Goal: Information Seeking & Learning: Learn about a topic

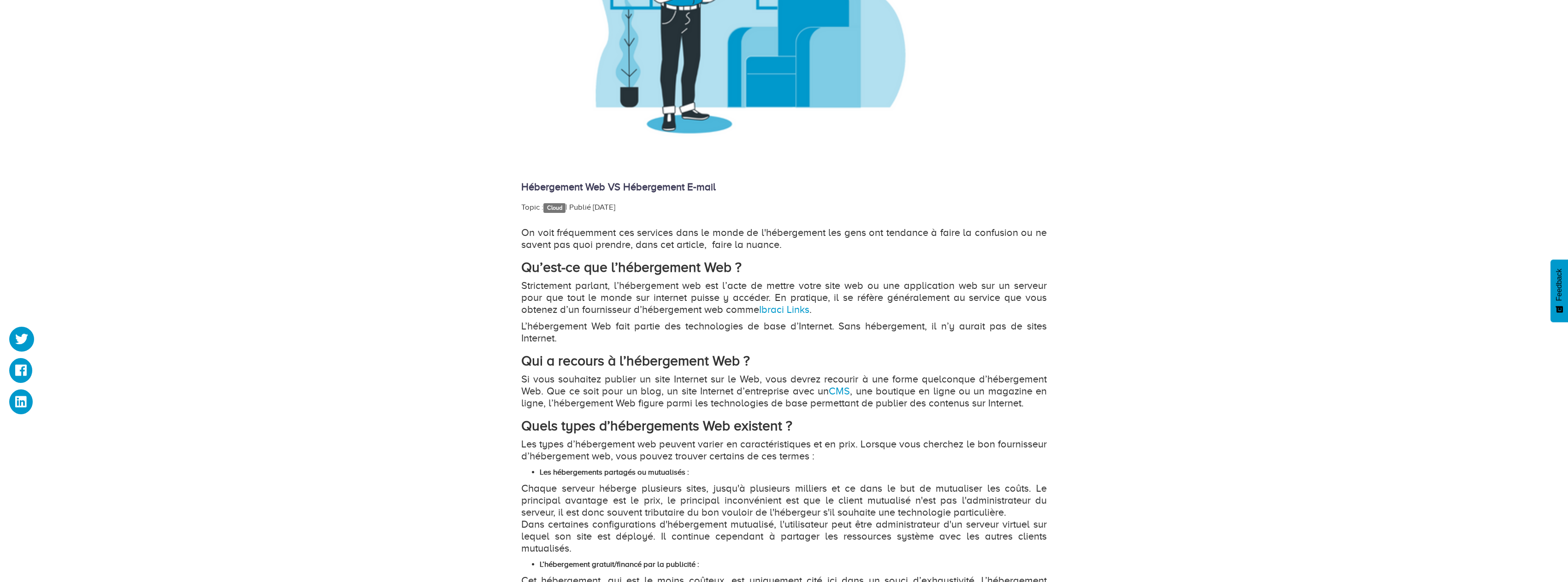
scroll to position [368, 0]
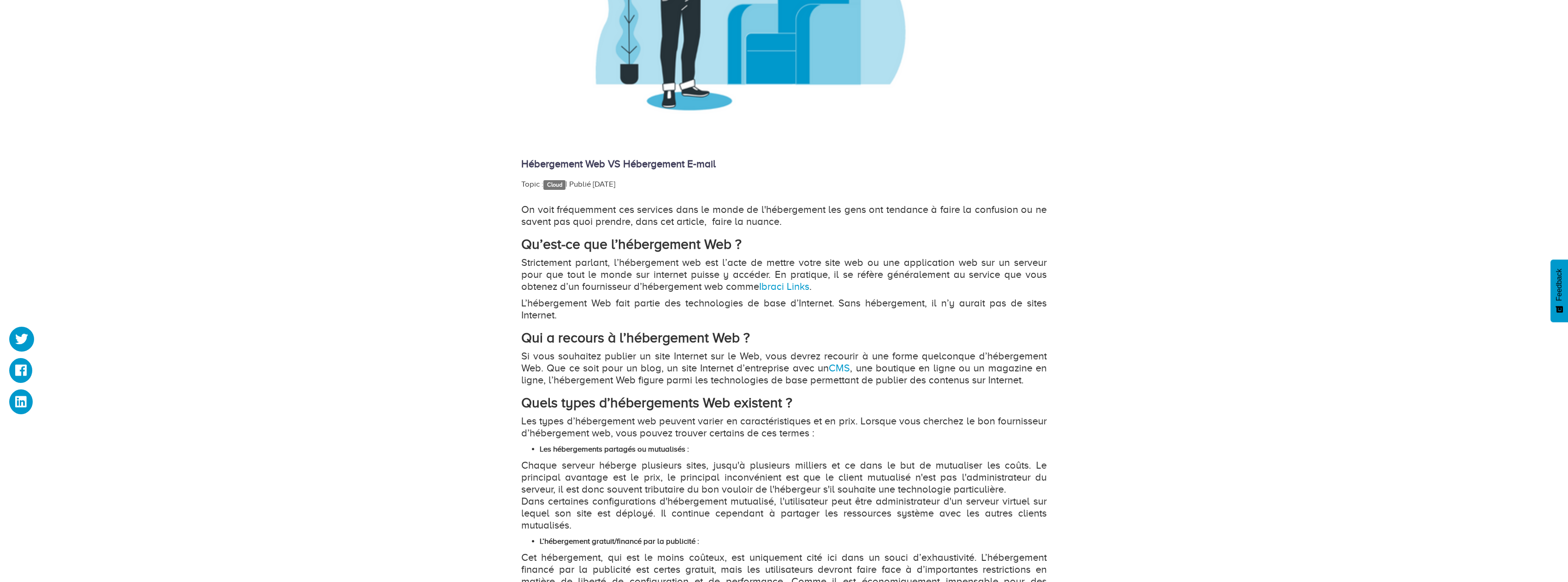
drag, startPoint x: 649, startPoint y: 182, endPoint x: 578, endPoint y: 188, distance: 71.3
click at [579, 189] on div "Topic : Cloud   | Publié 3 years ago" at bounding box center [784, 184] width 525 height 11
drag, startPoint x: 590, startPoint y: 189, endPoint x: 685, endPoint y: 179, distance: 95.5
click at [747, 171] on div "Hébergement Web VS Hébergement E-mail Topic : Cloud   | Publié 3 years ago On v…" at bounding box center [784, 402] width 525 height 1215
copy div "Hébergement Web VS Hébergement E-mail Topic : Cloud   | Publié 3 years ago"
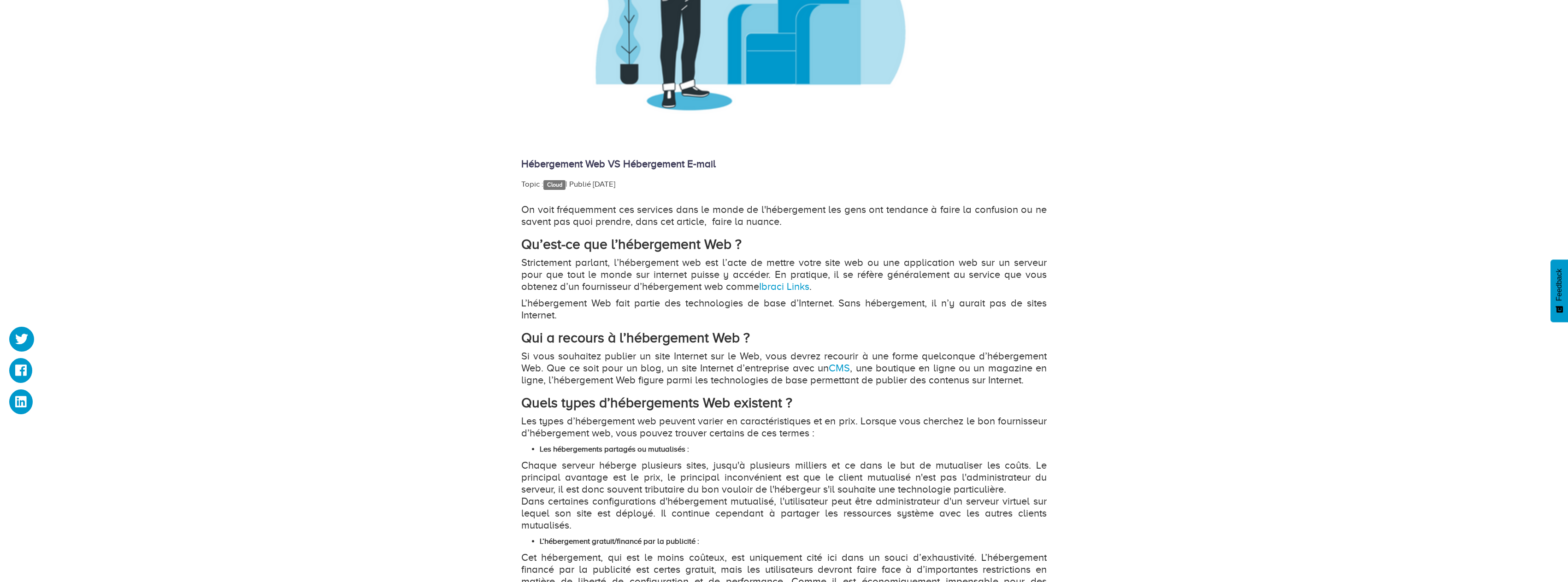
click at [645, 177] on div "Hébergement Web VS Hébergement E-mail Topic : Cloud   | Publié 3 years ago On v…" at bounding box center [784, 402] width 525 height 1215
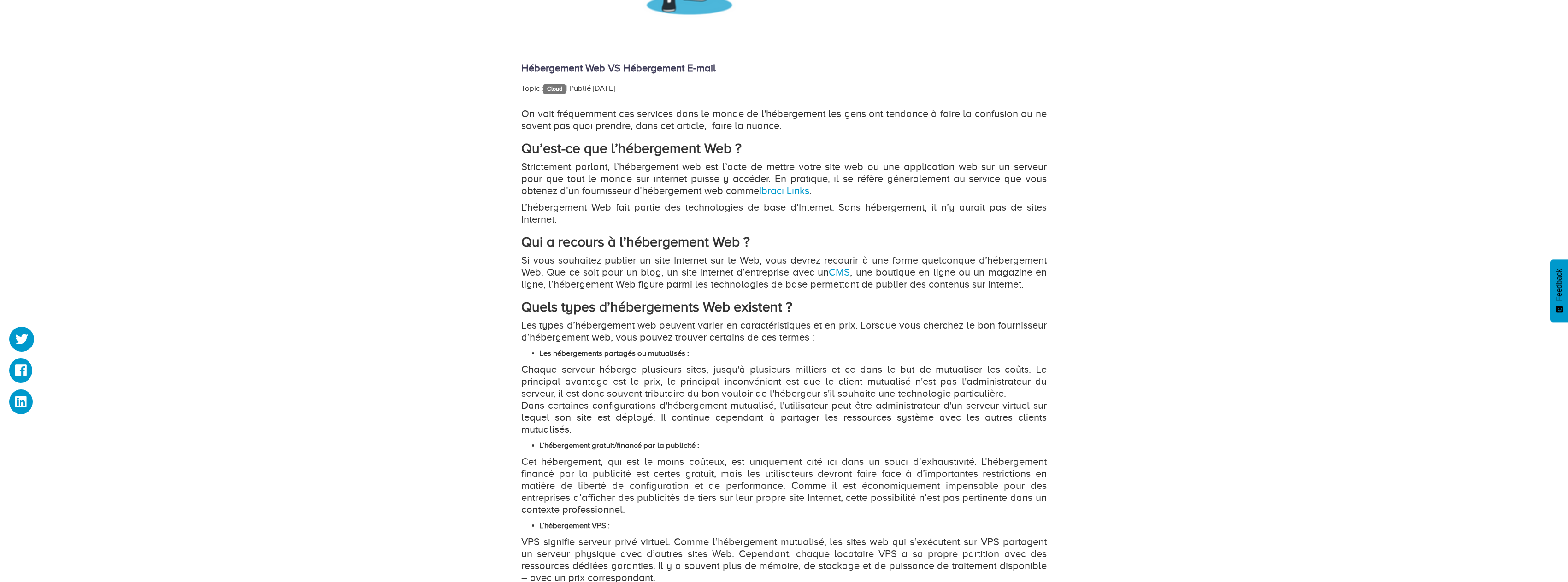
scroll to position [460, 0]
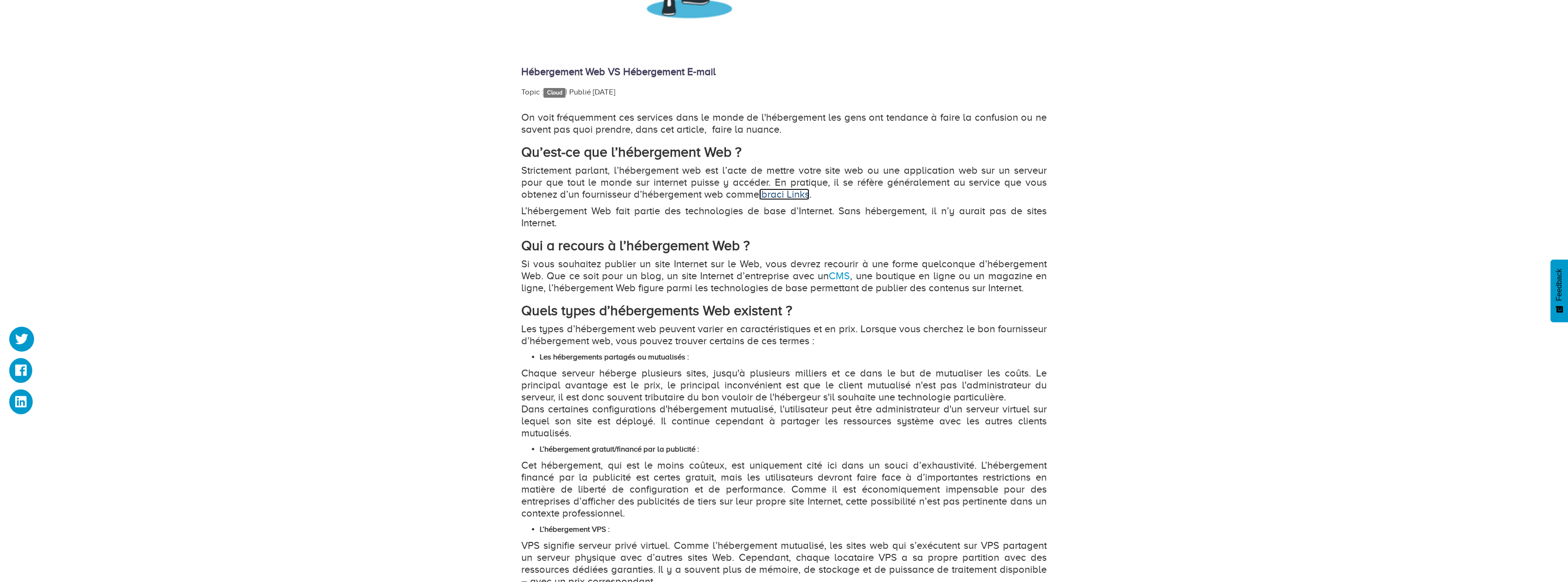
click at [768, 191] on link "Ibraci Links" at bounding box center [784, 194] width 50 height 11
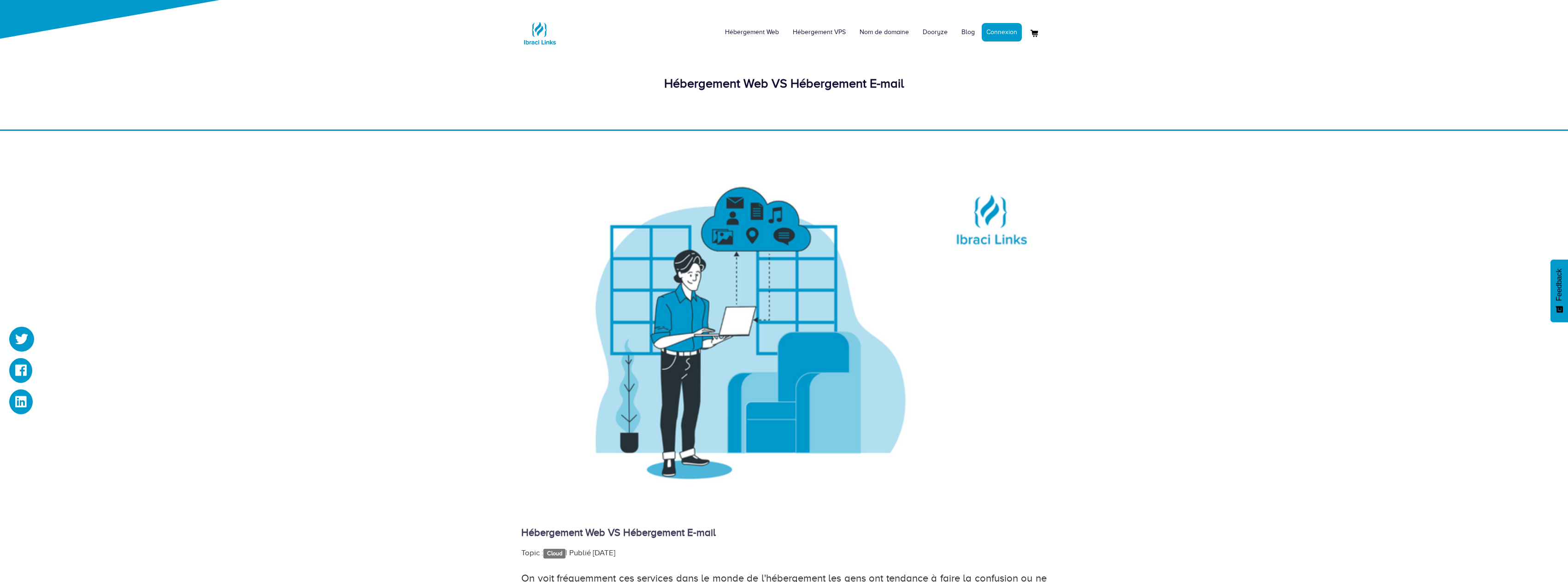
scroll to position [460, 0]
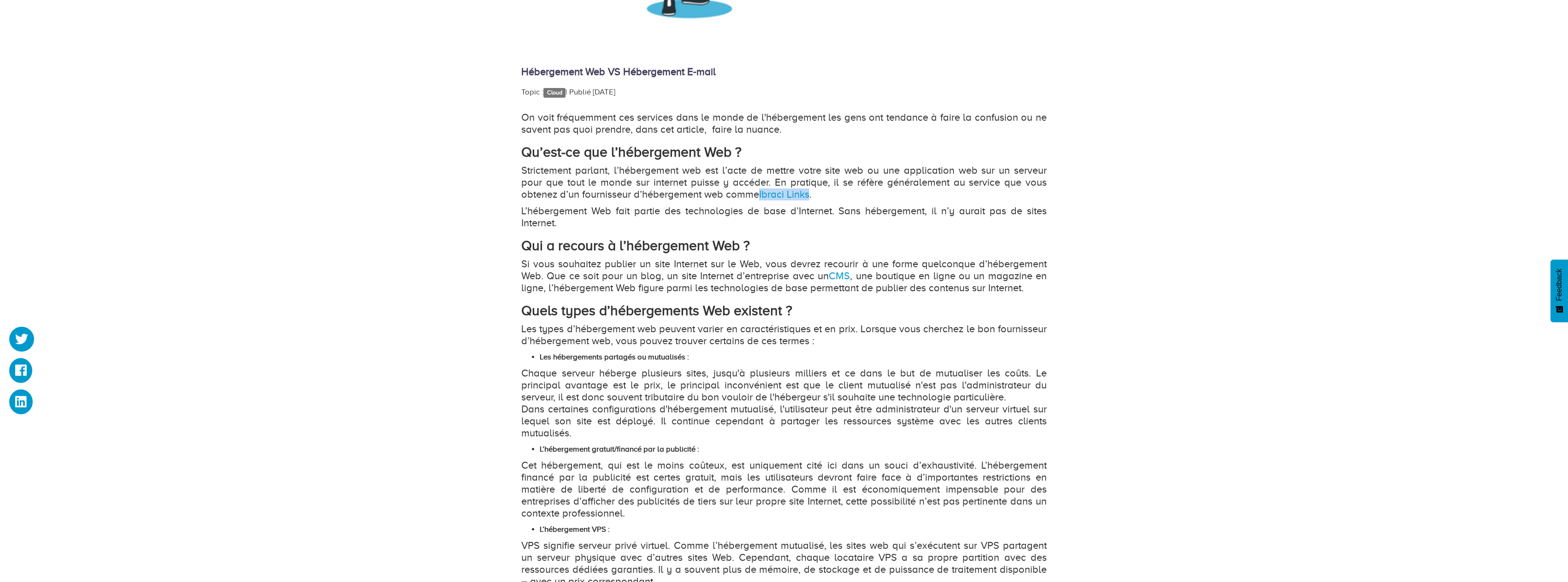
drag, startPoint x: 759, startPoint y: 191, endPoint x: 813, endPoint y: 196, distance: 54.2
click at [814, 196] on p "Strictement parlant, l’hébergement web est l’acte de mettre votre site web ou u…" at bounding box center [784, 182] width 525 height 36
copy p "Ibraci Links"
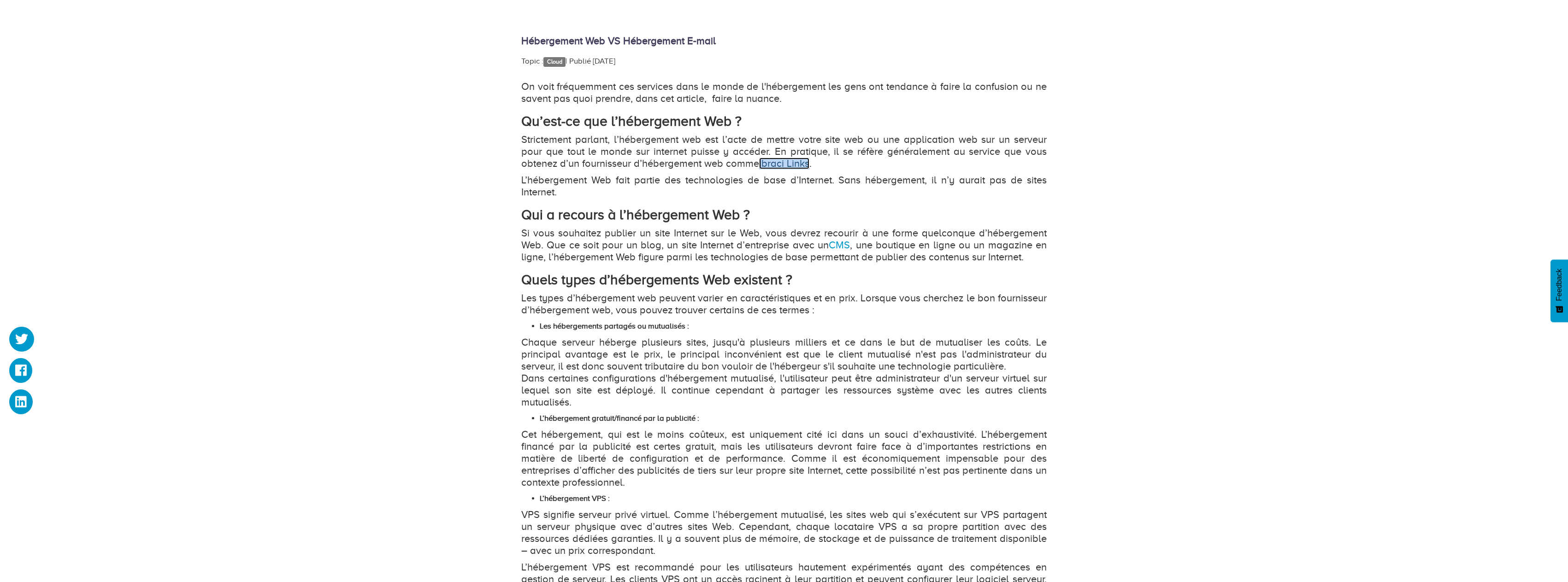
scroll to position [507, 0]
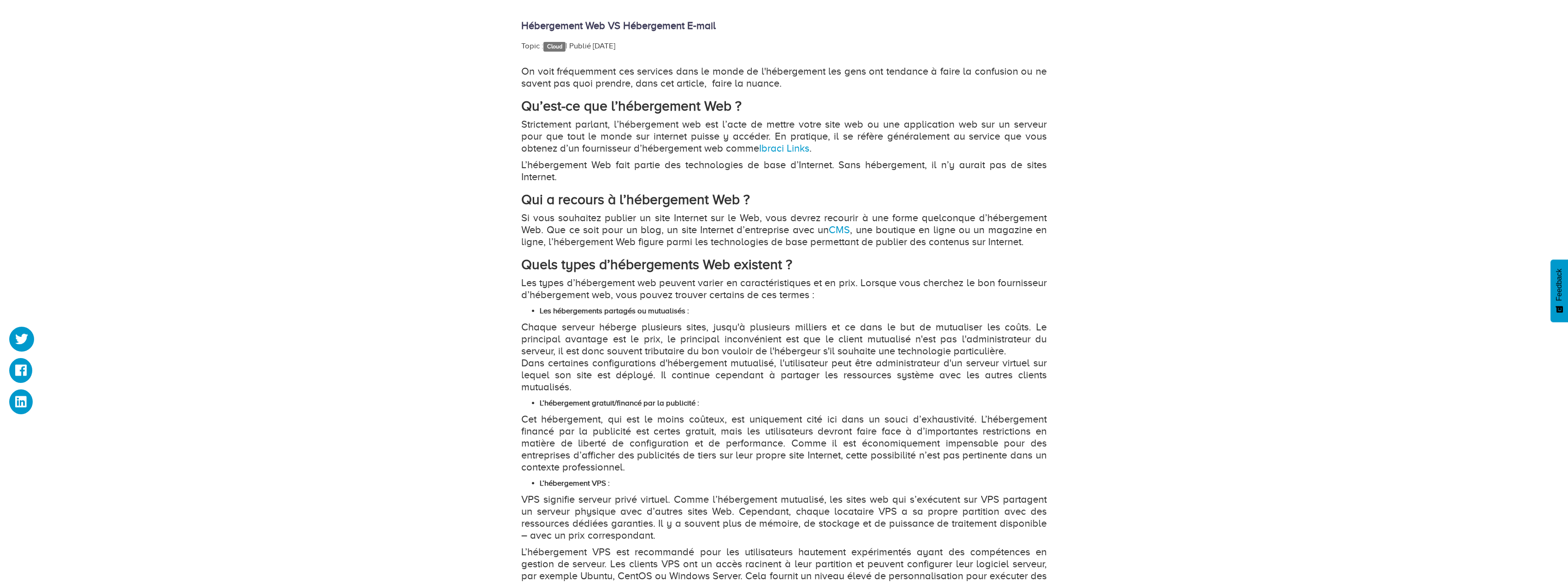
click at [828, 151] on p "Strictement parlant, l’hébergement web est l’acte de mettre votre site web ou u…" at bounding box center [784, 136] width 525 height 36
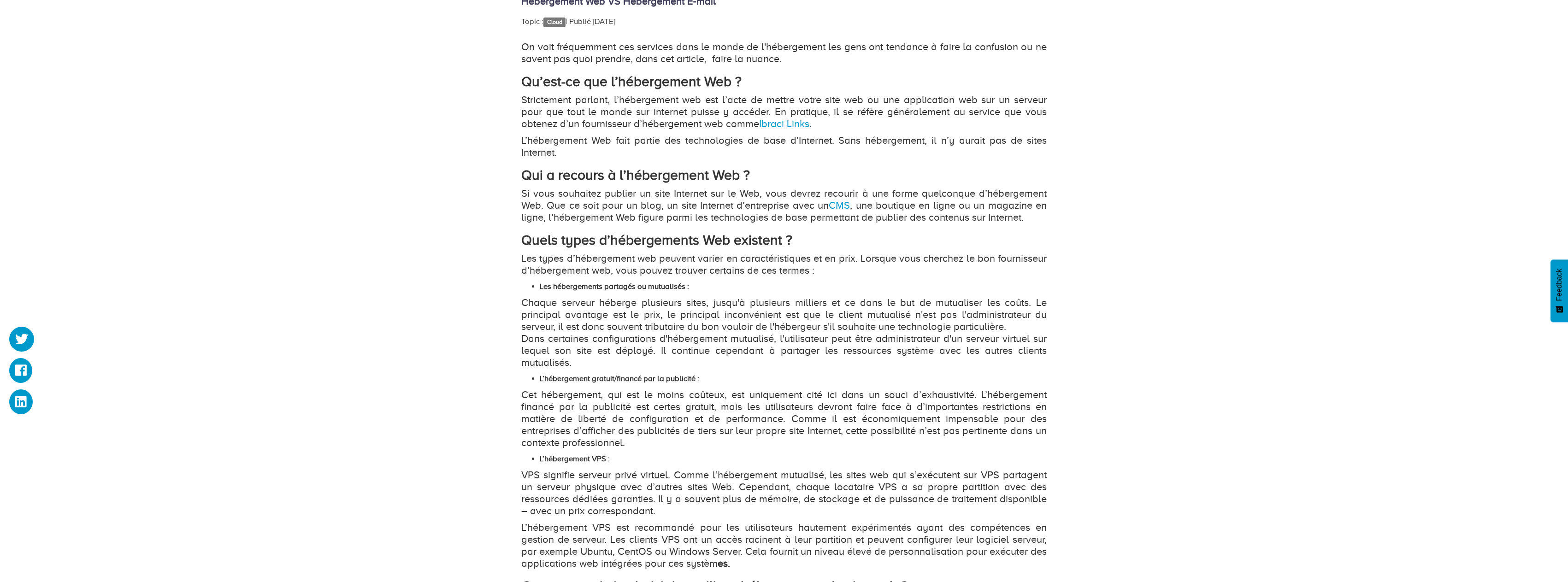
scroll to position [553, 0]
